Goal: Task Accomplishment & Management: Manage account settings

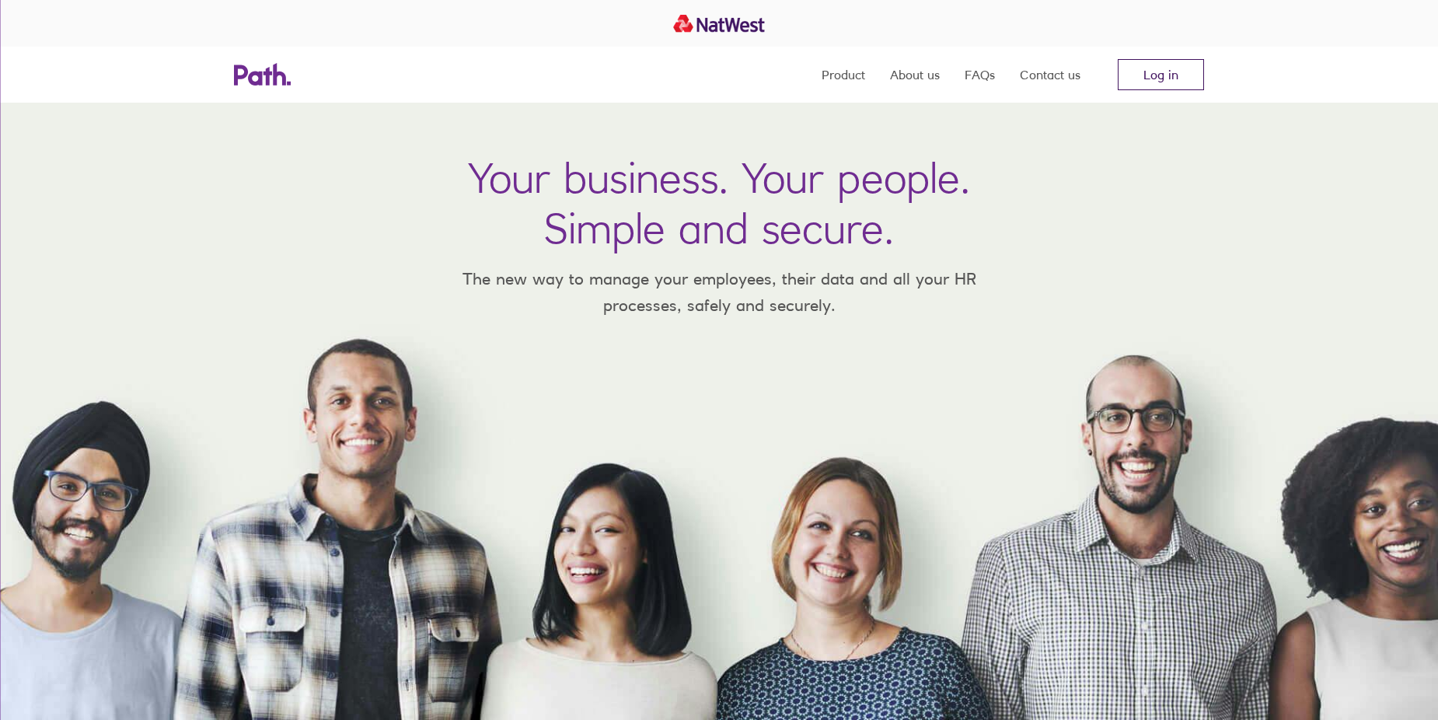
click at [1157, 67] on link "Log in" at bounding box center [1161, 74] width 86 height 31
click at [1150, 87] on link "Log in" at bounding box center [1161, 74] width 86 height 31
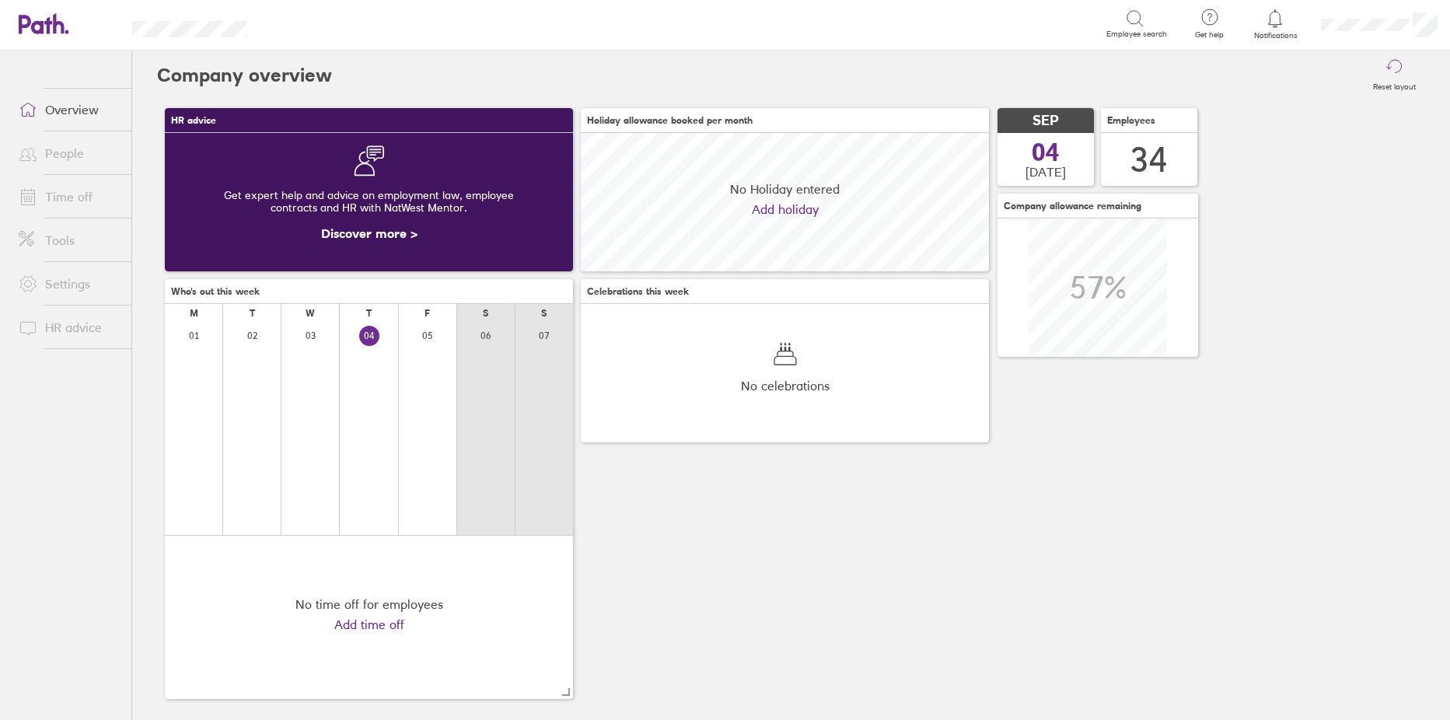
scroll to position [138, 408]
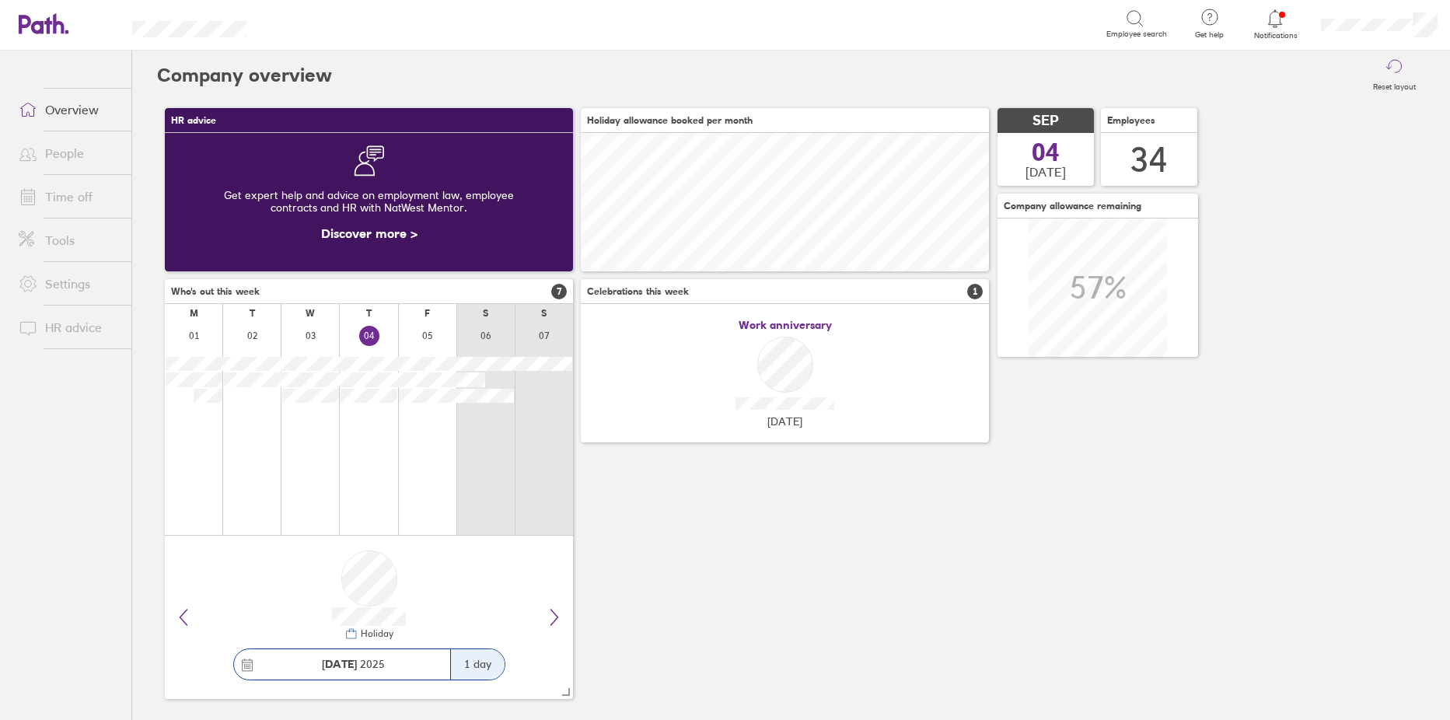
click at [60, 201] on link "Time off" at bounding box center [68, 196] width 125 height 31
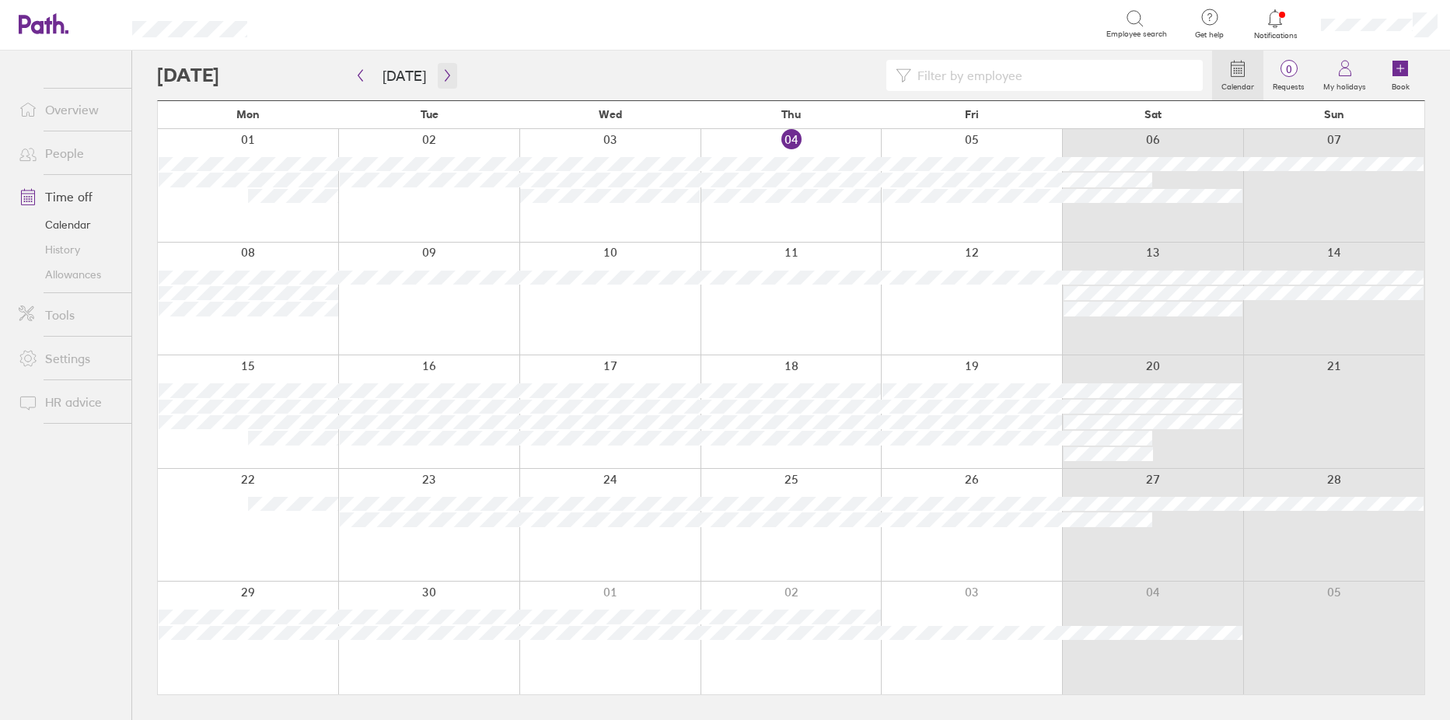
click at [441, 78] on icon "button" at bounding box center [447, 75] width 12 height 12
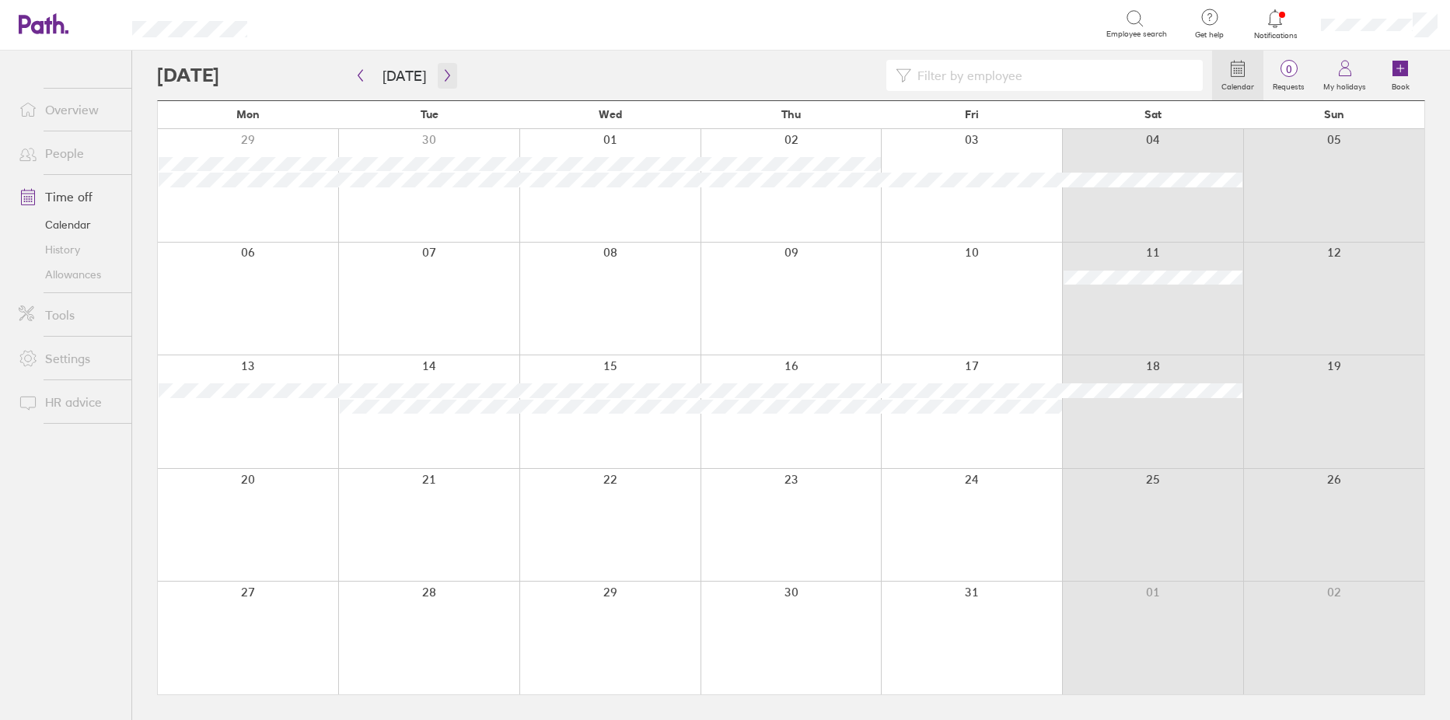
click at [442, 75] on icon "button" at bounding box center [447, 75] width 12 height 12
